Goal: Task Accomplishment & Management: Use online tool/utility

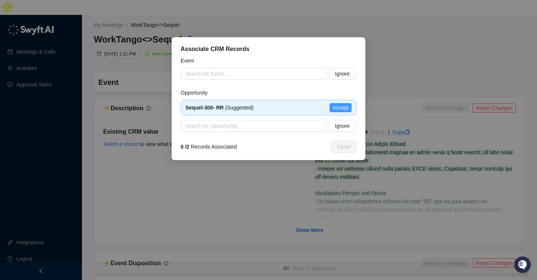
click at [335, 105] on span "Accept" at bounding box center [341, 108] width 16 height 8
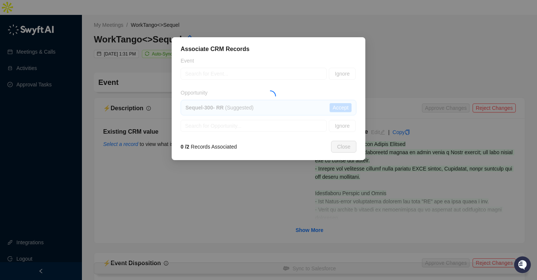
type textarea "**********"
type input "**********"
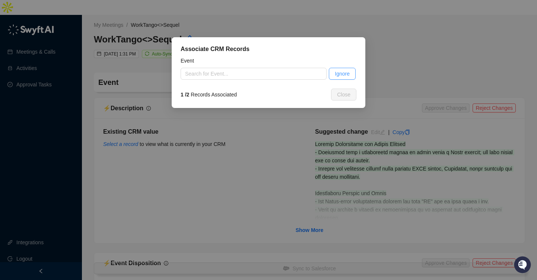
click at [338, 76] on span "Ignore" at bounding box center [342, 74] width 15 height 8
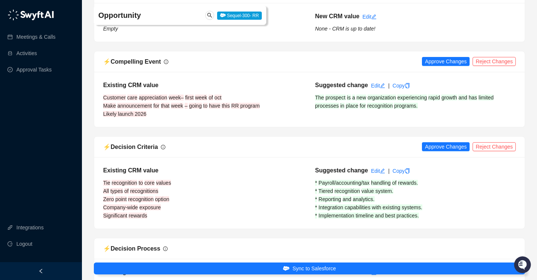
scroll to position [368, 0]
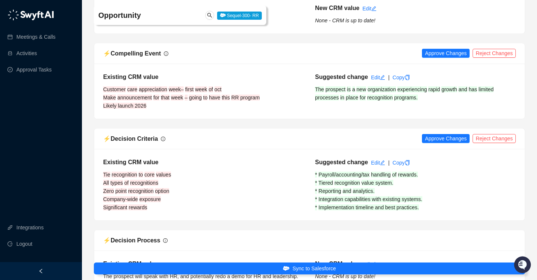
click at [444, 46] on div "⚡️ Compelling Event Approve Changes Reject Changes" at bounding box center [309, 53] width 431 height 21
click at [442, 43] on div "⚡️ Compelling Event Approve Changes Reject Changes" at bounding box center [309, 53] width 431 height 21
click at [442, 49] on span "Approve Changes" at bounding box center [446, 53] width 42 height 8
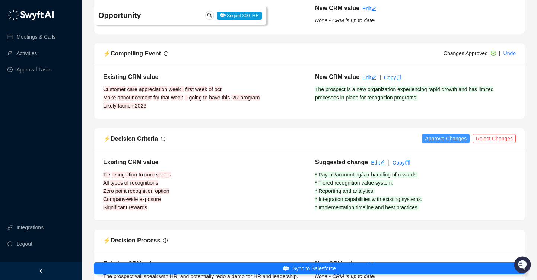
click at [447, 134] on span "Approve Changes" at bounding box center [446, 138] width 42 height 8
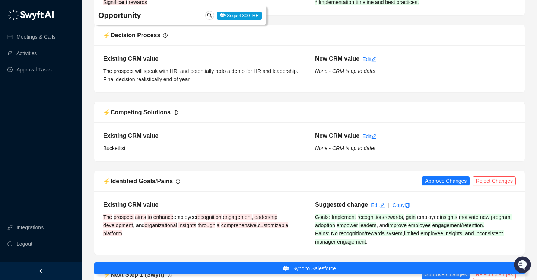
scroll to position [575, 0]
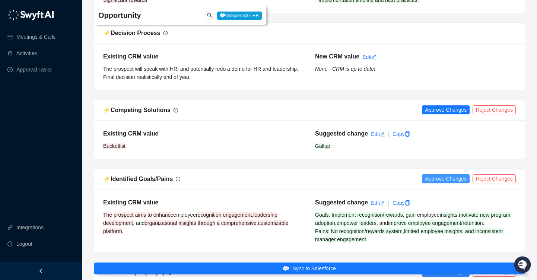
click at [434, 175] on span "Approve Changes" at bounding box center [446, 179] width 42 height 8
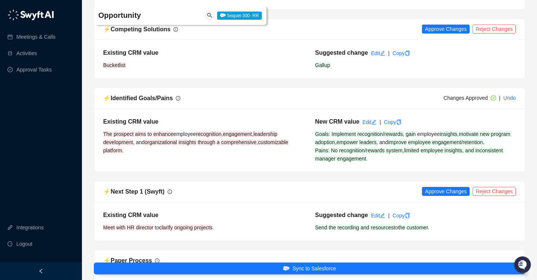
scroll to position [663, 0]
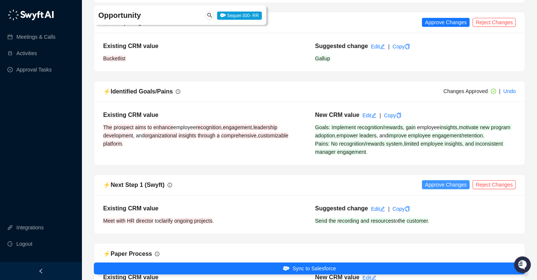
click at [435, 181] on span "Approve Changes" at bounding box center [446, 185] width 42 height 8
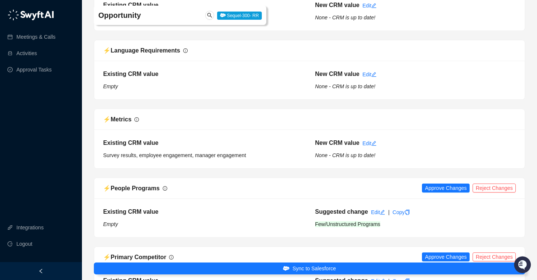
scroll to position [1089, 0]
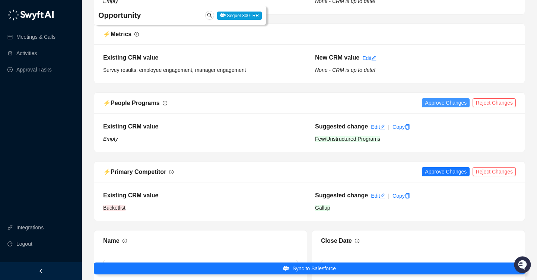
click at [440, 99] on span "Approve Changes" at bounding box center [446, 103] width 42 height 8
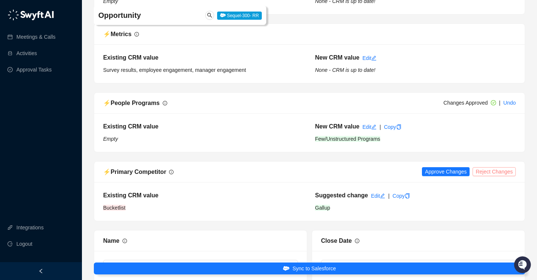
click at [486, 168] on span "Reject Changes" at bounding box center [494, 172] width 37 height 8
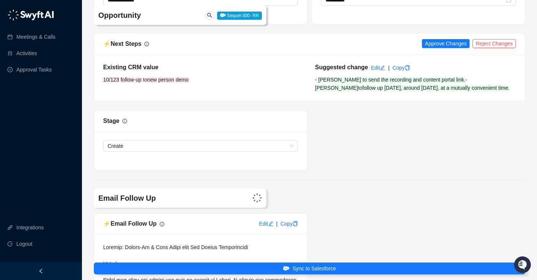
scroll to position [1368, 0]
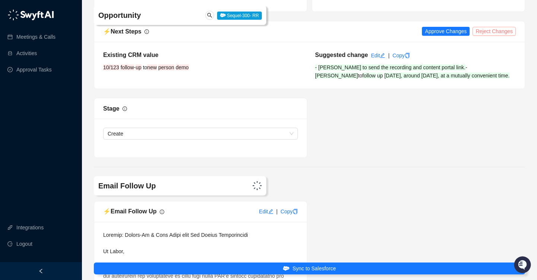
click at [490, 27] on span "Reject Changes" at bounding box center [494, 31] width 37 height 8
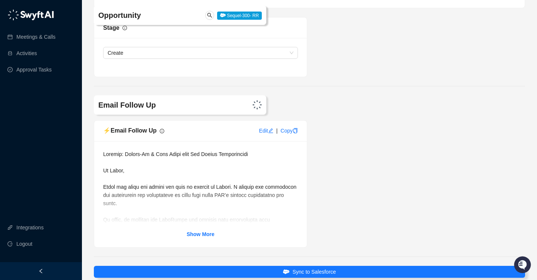
scroll to position [1481, 0]
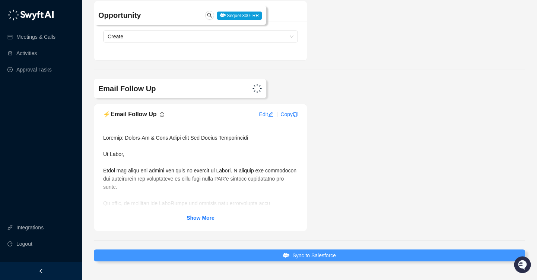
click at [312, 250] on button "Sync to Salesforce" at bounding box center [309, 256] width 431 height 12
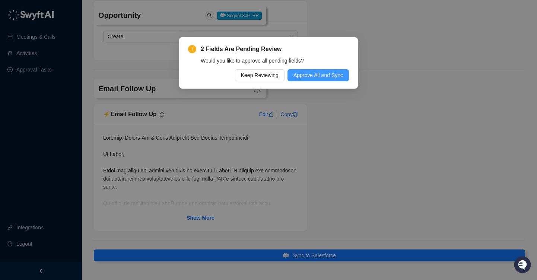
click at [324, 76] on span "Approve All and Sync" at bounding box center [318, 75] width 50 height 8
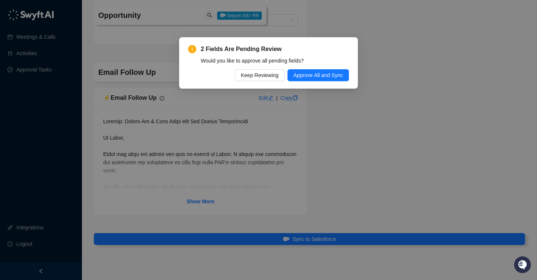
scroll to position [1473, 0]
